Goal: Transaction & Acquisition: Book appointment/travel/reservation

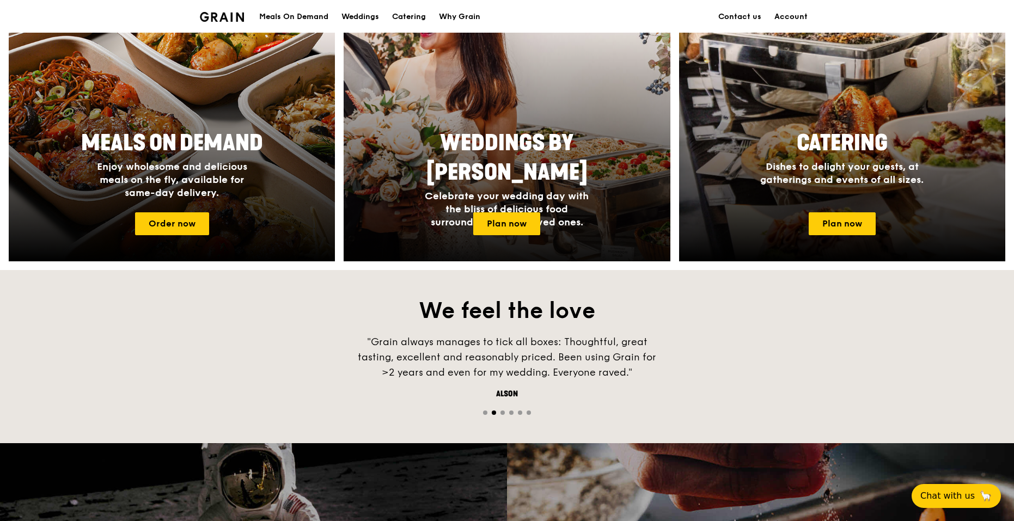
scroll to position [490, 0]
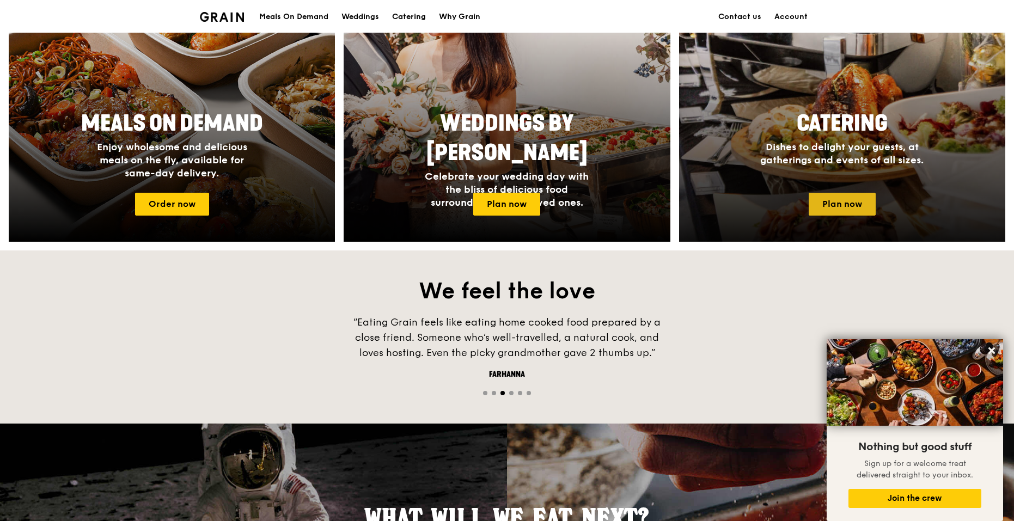
click at [843, 202] on link "Plan now" at bounding box center [842, 204] width 67 height 23
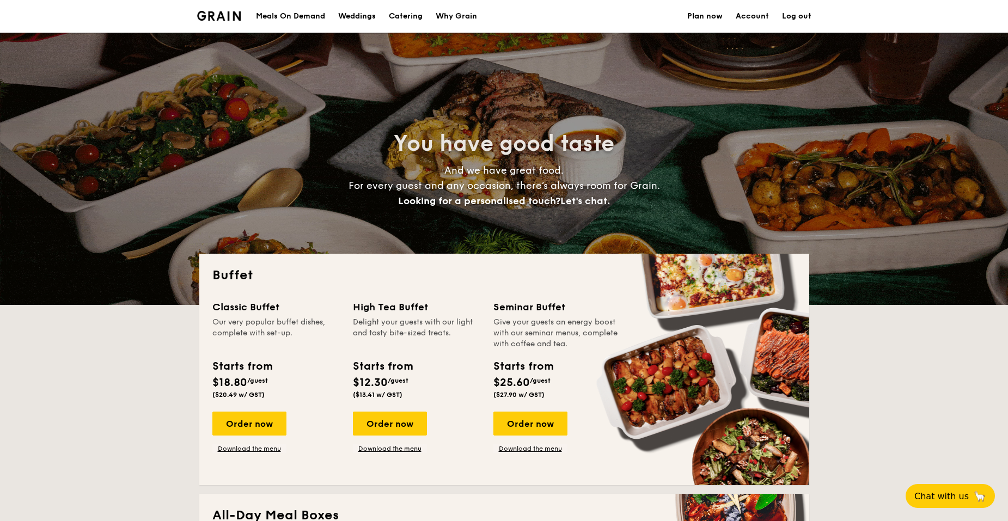
select select
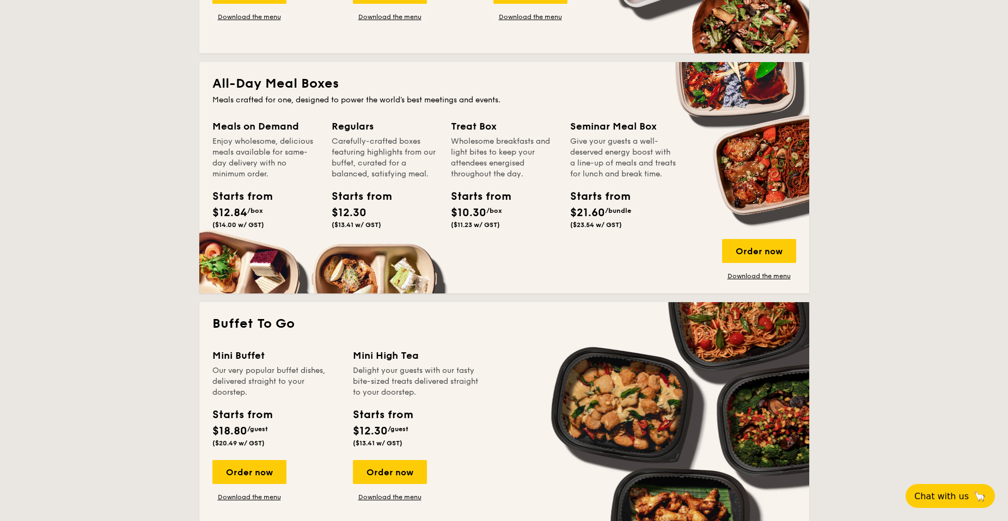
scroll to position [436, 0]
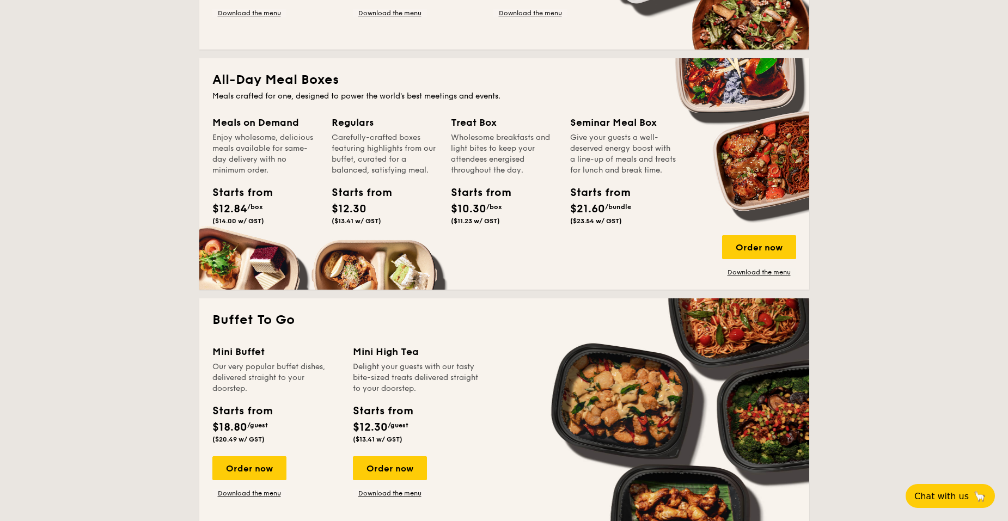
click at [777, 234] on div "Meals on Demand Enjoy wholesome, delicious meals available for same-day deliver…" at bounding box center [504, 196] width 584 height 162
click at [772, 246] on div "Order now" at bounding box center [759, 247] width 74 height 24
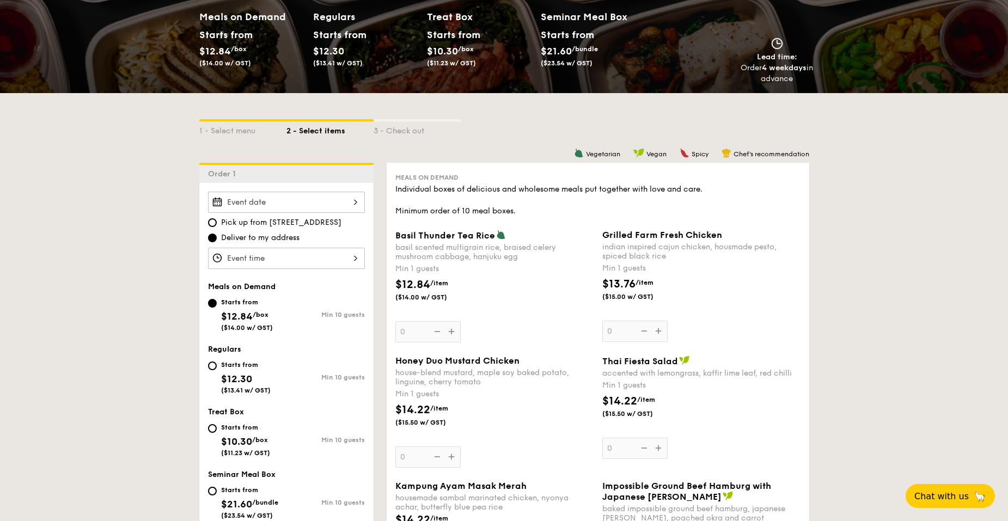
scroll to position [163, 0]
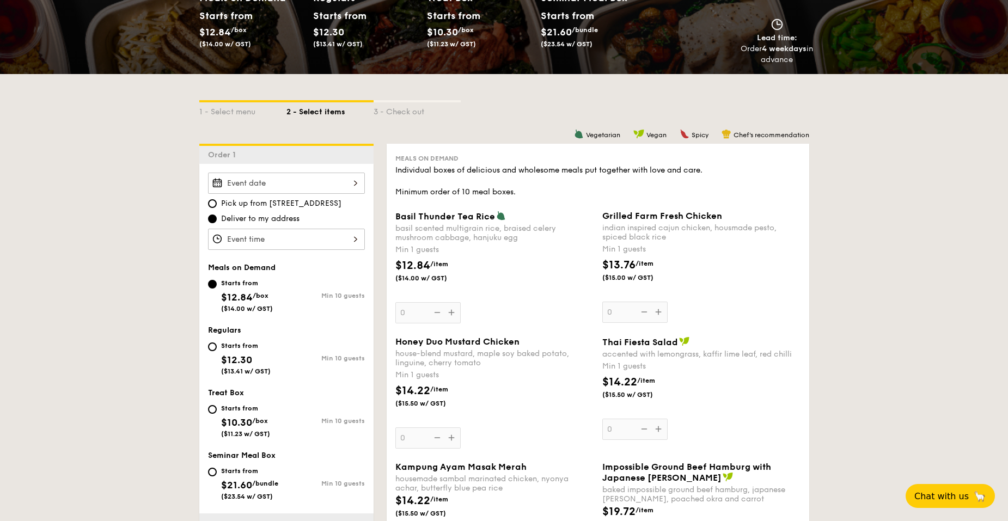
click at [415, 315] on div "Basil Thunder Tea Rice basil scented multigrain rice, braised celery mushroom c…" at bounding box center [495, 267] width 198 height 113
click at [415, 315] on input "0" at bounding box center [428, 312] width 65 height 21
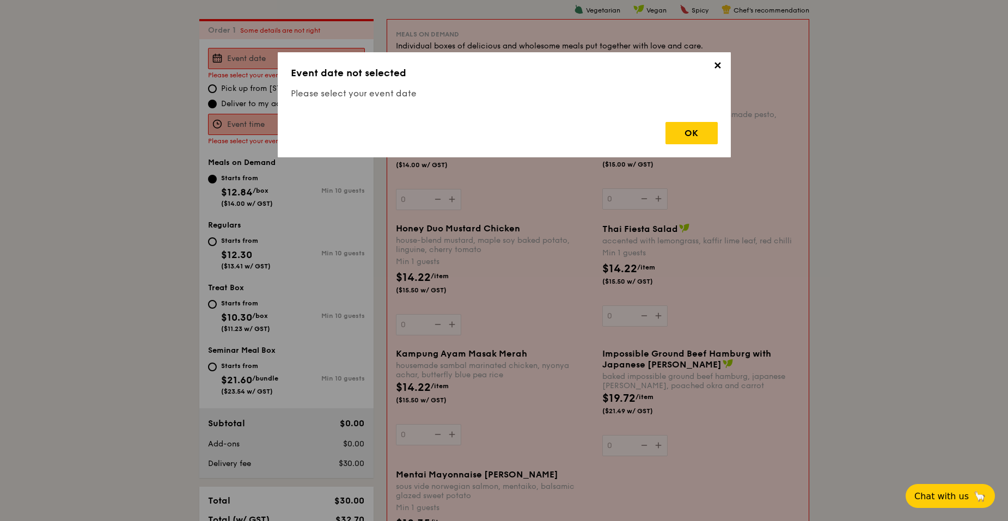
scroll to position [291, 0]
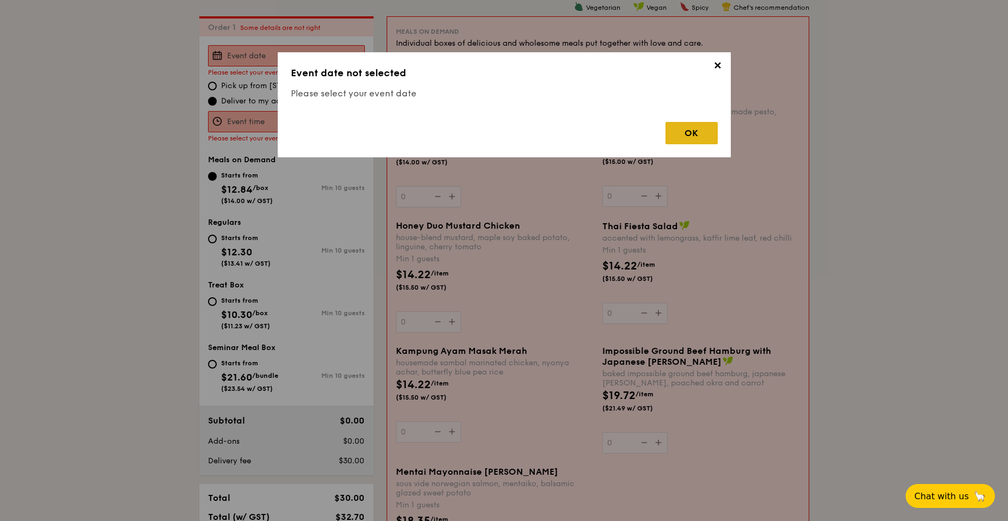
click at [694, 135] on div "OK" at bounding box center [692, 133] width 52 height 22
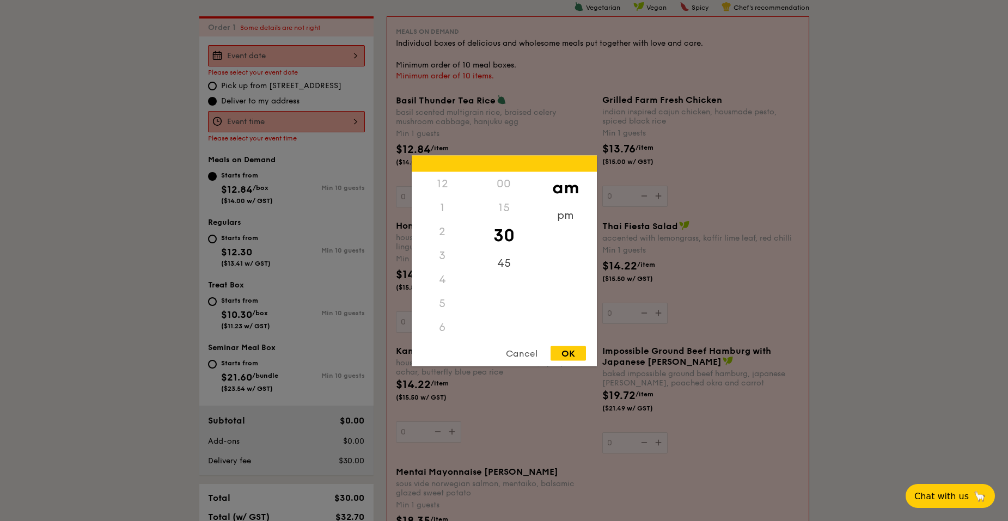
click at [288, 121] on div "12 1 2 3 4 5 6 7 8 9 10 11 00 15 30 45 am pm Cancel OK" at bounding box center [286, 121] width 157 height 21
click at [514, 357] on div "Cancel" at bounding box center [521, 353] width 53 height 15
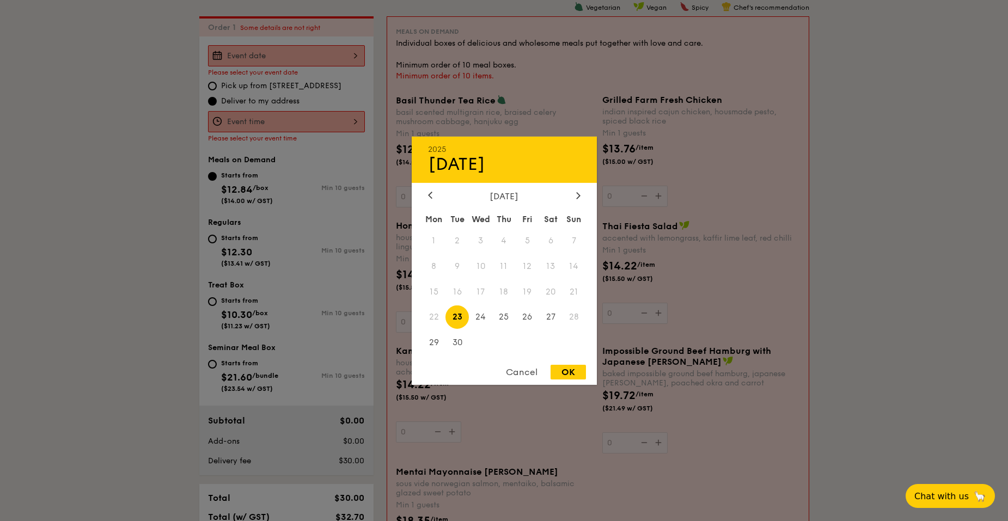
click at [264, 57] on div "2025 Sep 23 September 2025 Mon Tue Wed Thu Fri Sat Sun 1 2 3 4 5 6 7 8 9 10 11 …" at bounding box center [286, 55] width 157 height 21
click at [576, 196] on icon at bounding box center [578, 195] width 4 height 7
click at [548, 236] on span "4" at bounding box center [550, 240] width 23 height 23
click at [563, 374] on div "OK" at bounding box center [568, 372] width 35 height 15
type input "Oct 04, 2025"
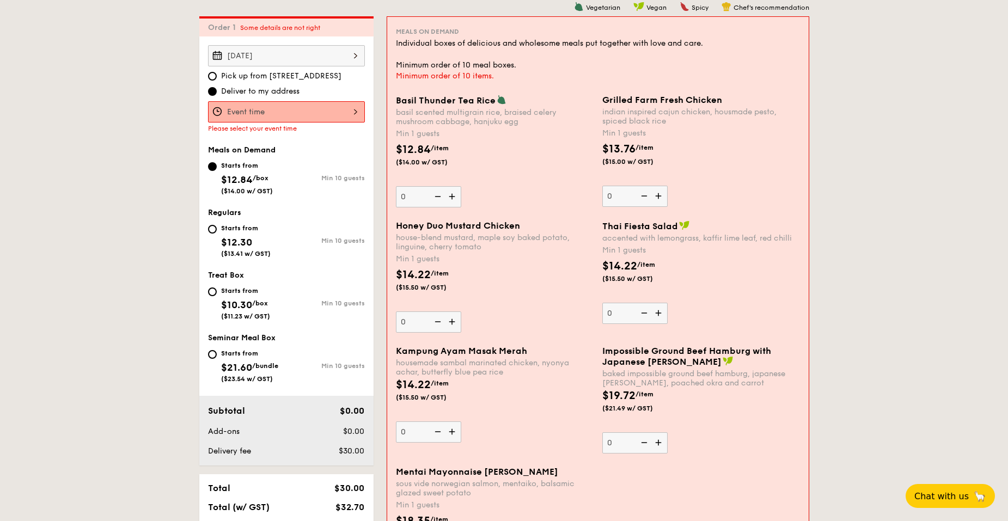
click at [271, 115] on div at bounding box center [286, 111] width 157 height 21
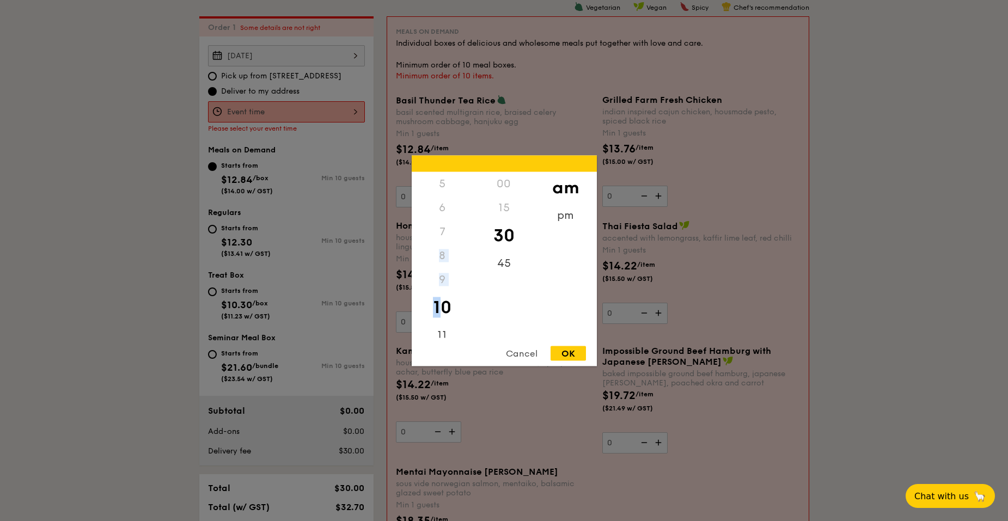
drag, startPoint x: 445, startPoint y: 303, endPoint x: 448, endPoint y: 241, distance: 62.2
click at [448, 241] on div "12 1 2 3 4 5 6 7 8 9 10 11" at bounding box center [443, 255] width 62 height 166
click at [439, 336] on div "11" at bounding box center [443, 339] width 62 height 32
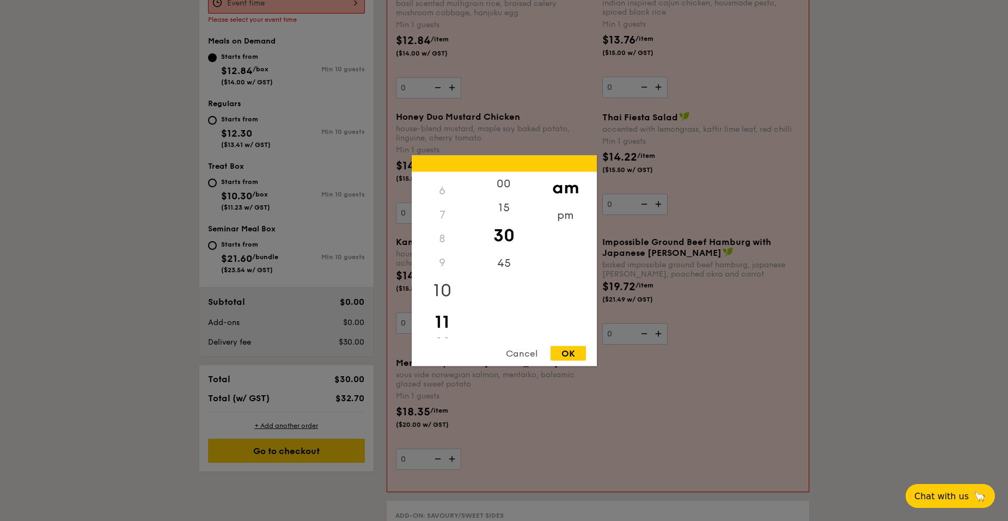
scroll to position [0, 0]
click at [441, 187] on div "12" at bounding box center [443, 184] width 62 height 24
click at [439, 183] on div "12" at bounding box center [443, 184] width 62 height 24
click at [445, 177] on div "12" at bounding box center [443, 184] width 62 height 24
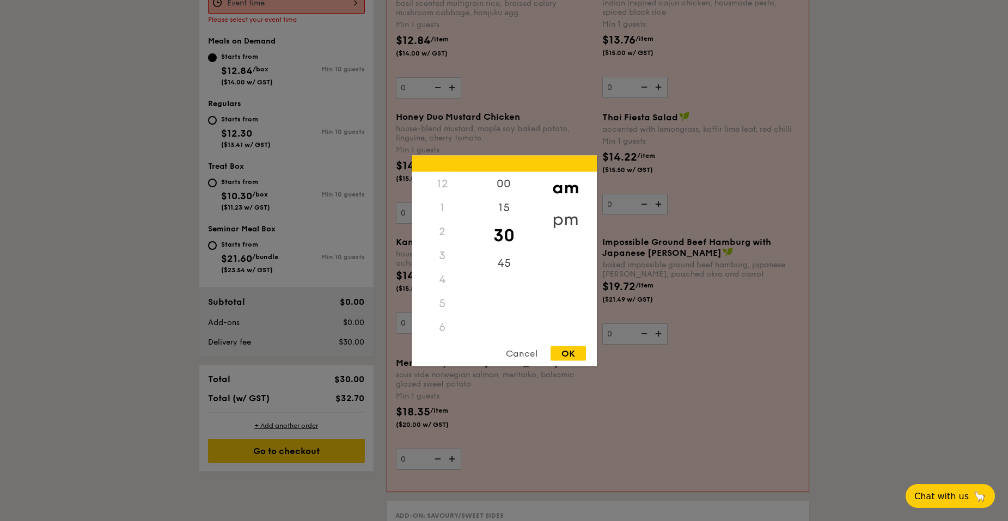
click at [569, 212] on div "pm" at bounding box center [566, 219] width 62 height 32
click at [439, 187] on div "12" at bounding box center [443, 188] width 62 height 32
click at [505, 180] on div "00" at bounding box center [504, 188] width 62 height 32
click at [575, 351] on div "OK" at bounding box center [568, 353] width 35 height 15
type input "12:00PM"
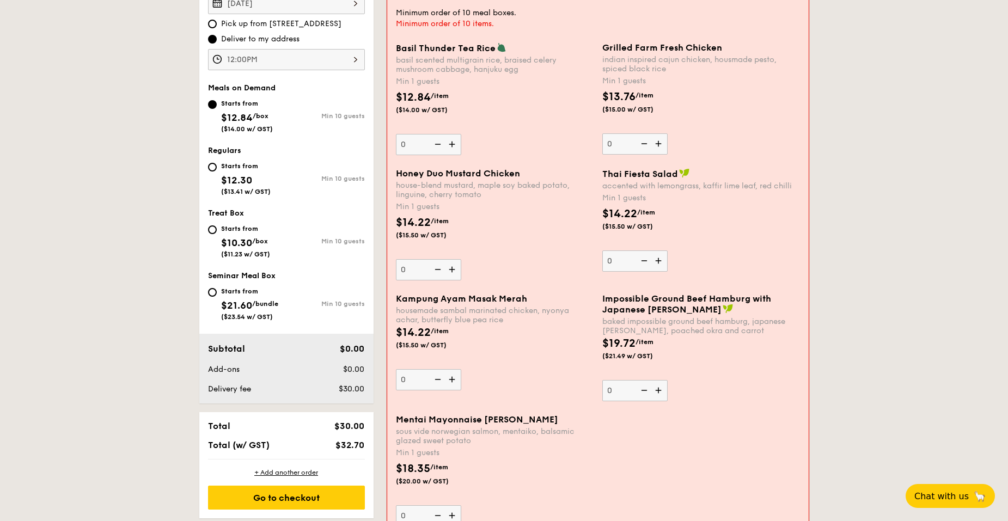
scroll to position [291, 0]
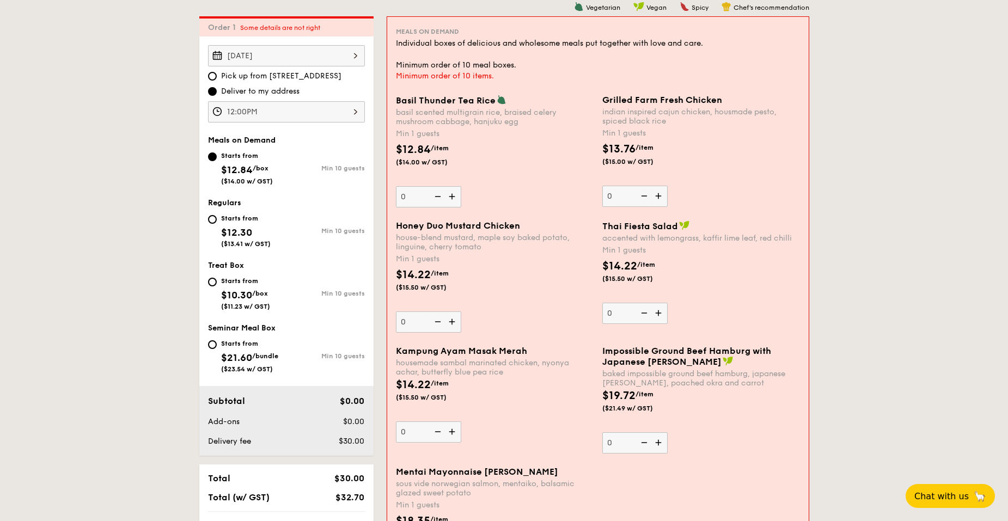
click at [452, 202] on img at bounding box center [453, 196] width 16 height 21
click at [452, 202] on input "0" at bounding box center [428, 196] width 65 height 21
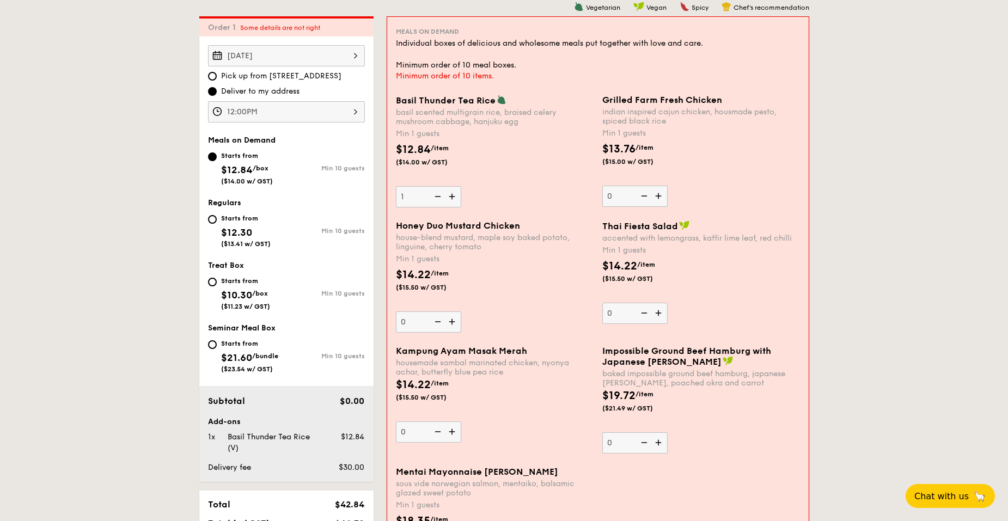
click at [452, 202] on img at bounding box center [453, 196] width 16 height 21
click at [452, 202] on input "1" at bounding box center [428, 196] width 65 height 21
click at [452, 202] on img at bounding box center [453, 196] width 16 height 21
click at [452, 202] on input "2" at bounding box center [428, 196] width 65 height 21
click at [452, 202] on img at bounding box center [453, 196] width 16 height 21
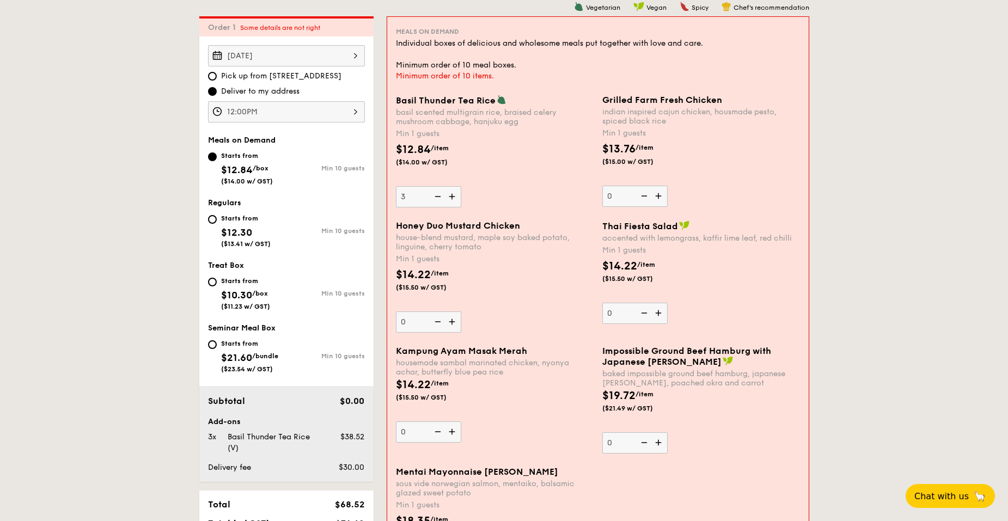
click at [452, 202] on input "3" at bounding box center [428, 196] width 65 height 21
click at [452, 202] on img at bounding box center [453, 196] width 16 height 21
click at [452, 202] on input "4" at bounding box center [428, 196] width 65 height 21
click at [452, 202] on img at bounding box center [453, 196] width 16 height 21
click at [452, 202] on input "5" at bounding box center [428, 196] width 65 height 21
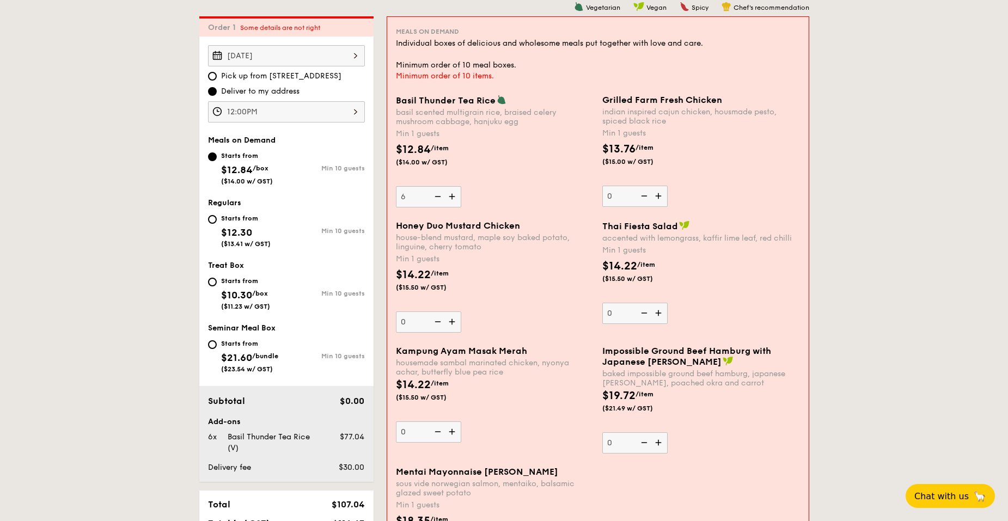
click at [452, 202] on img at bounding box center [453, 196] width 16 height 21
click at [452, 202] on input "6" at bounding box center [428, 196] width 65 height 21
click at [452, 202] on img at bounding box center [453, 196] width 16 height 21
click at [452, 202] on input "7" at bounding box center [428, 196] width 65 height 21
click at [452, 202] on img at bounding box center [453, 196] width 16 height 21
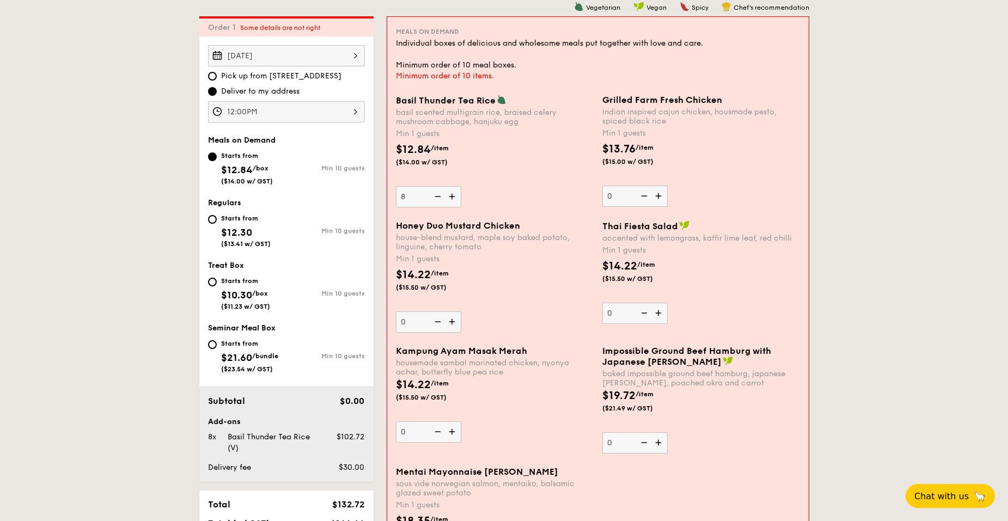
click at [452, 202] on input "8" at bounding box center [428, 196] width 65 height 21
click at [452, 202] on img at bounding box center [453, 196] width 16 height 21
click at [452, 202] on input "9" at bounding box center [428, 196] width 65 height 21
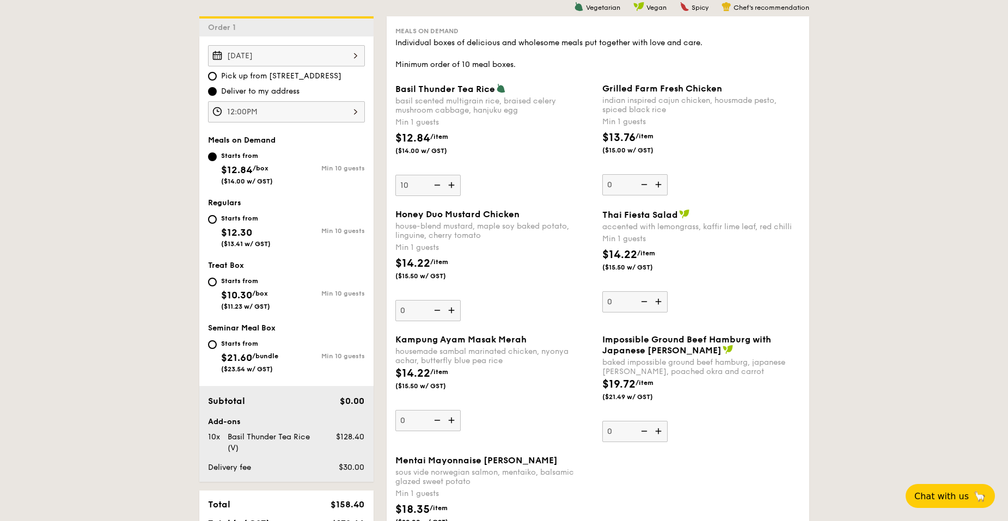
click at [454, 184] on img at bounding box center [453, 185] width 16 height 21
click at [454, 184] on input "10" at bounding box center [428, 185] width 65 height 21
click at [454, 184] on img at bounding box center [453, 185] width 16 height 21
click at [454, 184] on input "11" at bounding box center [428, 185] width 65 height 21
type input "12"
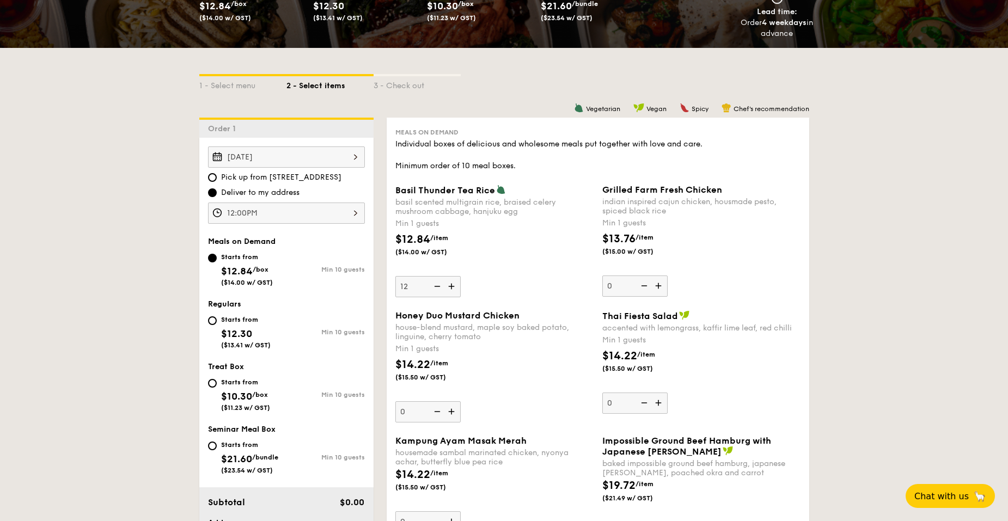
scroll to position [182, 0]
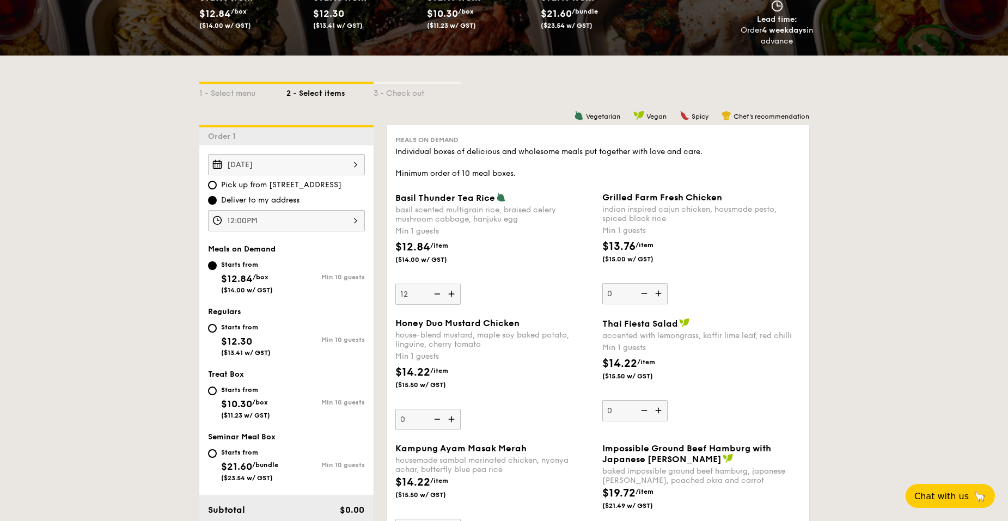
click at [234, 183] on span "Pick up from 5 Burn Road #05-01" at bounding box center [281, 185] width 120 height 11
click at [217, 183] on input "Pick up from 5 Burn Road #05-01" at bounding box center [212, 185] width 9 height 9
radio input "true"
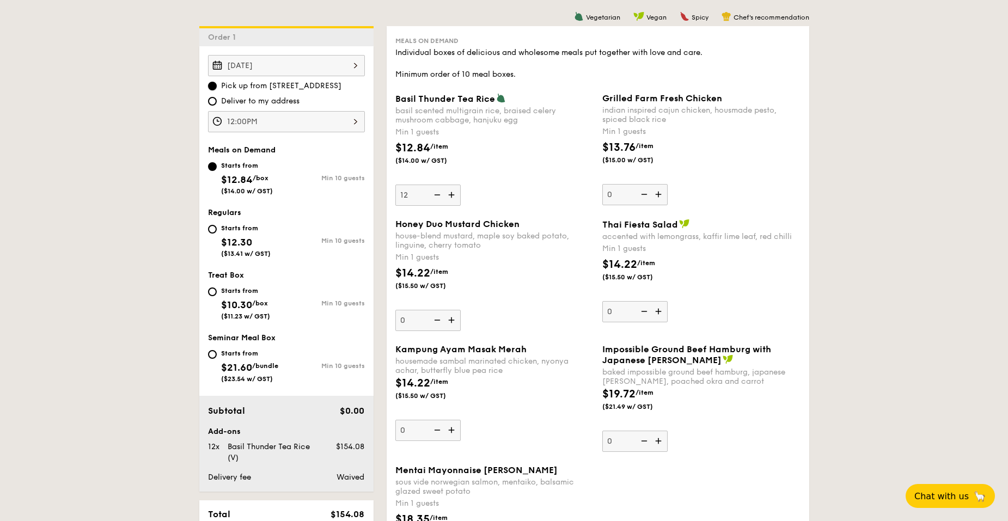
scroll to position [272, 0]
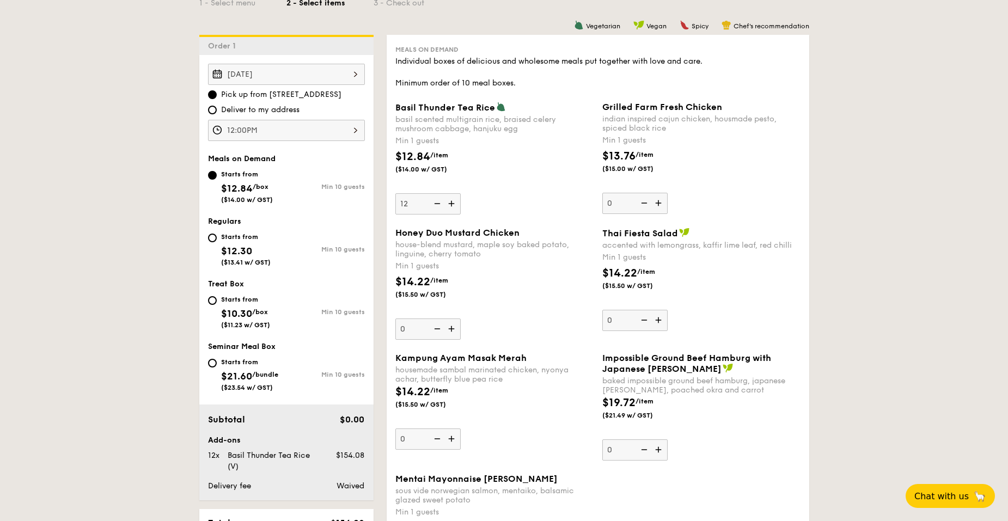
click at [238, 239] on div "Starts from" at bounding box center [246, 237] width 50 height 9
click at [217, 239] on input "Starts from $12.30 ($13.41 w/ GST) Min 10 guests" at bounding box center [212, 238] width 9 height 9
radio input "true"
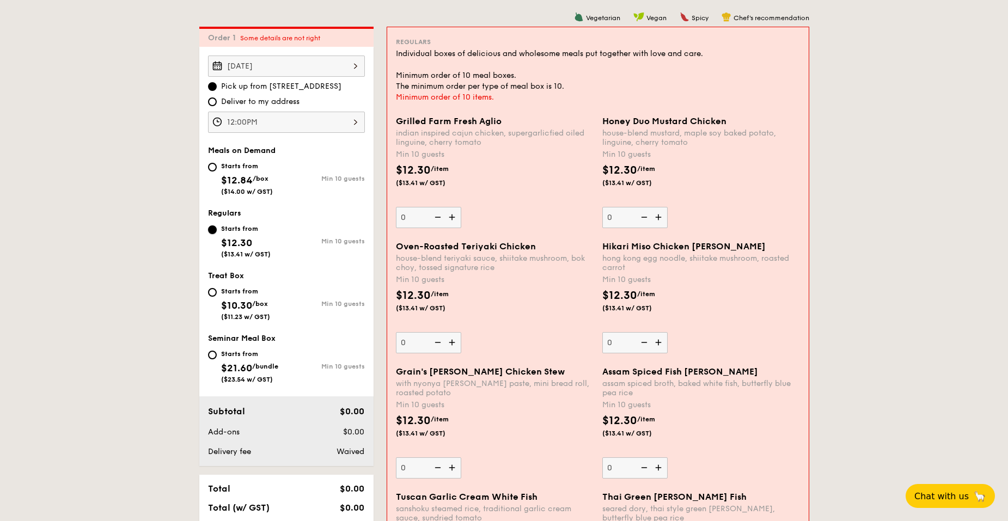
scroll to position [218, 0]
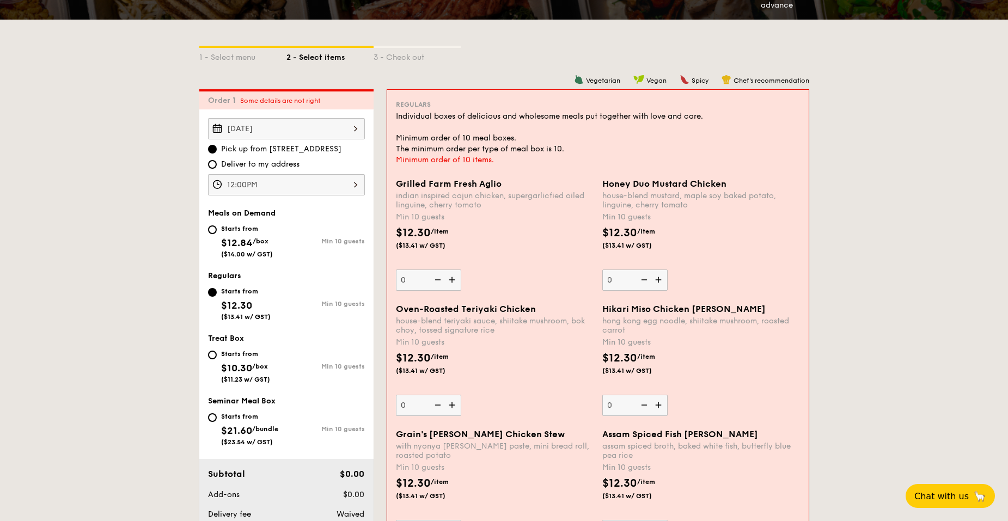
click at [475, 197] on div "indian inspired cajun chicken, supergarlicfied oiled linguine, cherry tomato" at bounding box center [495, 200] width 198 height 19
click at [461, 270] on input "0" at bounding box center [428, 280] width 65 height 21
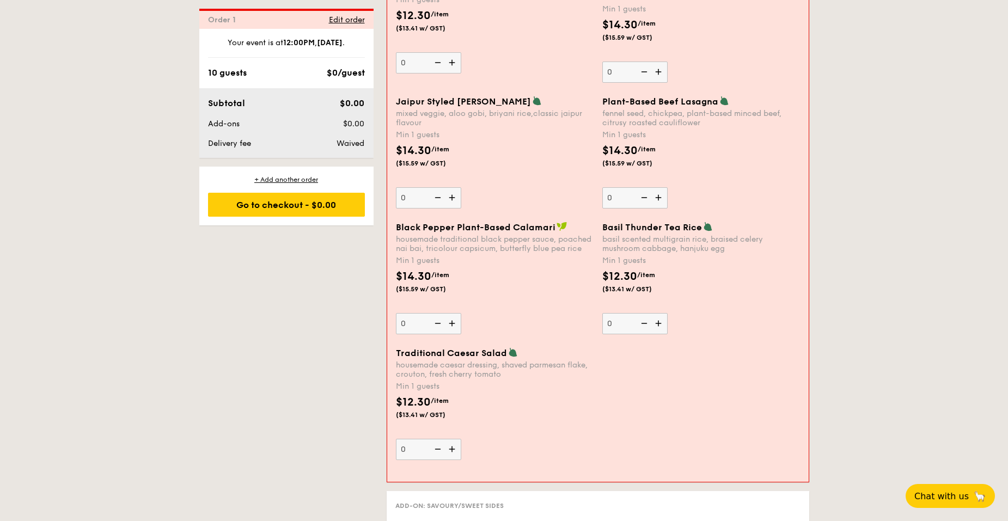
scroll to position [1199, 0]
